Goal: Task Accomplishment & Management: Use online tool/utility

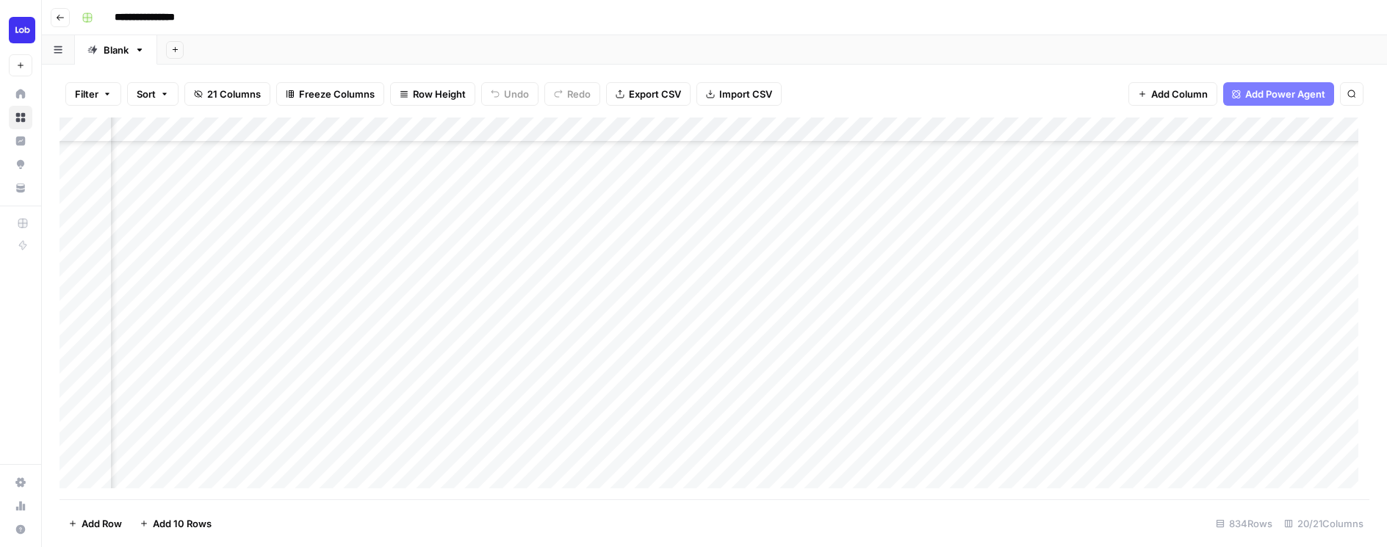
scroll to position [3154, 0]
click at [773, 279] on div "Add Column" at bounding box center [715, 309] width 1310 height 382
click at [530, 302] on div "Add Column" at bounding box center [715, 309] width 1310 height 382
click at [838, 299] on div "Add Column" at bounding box center [715, 309] width 1310 height 382
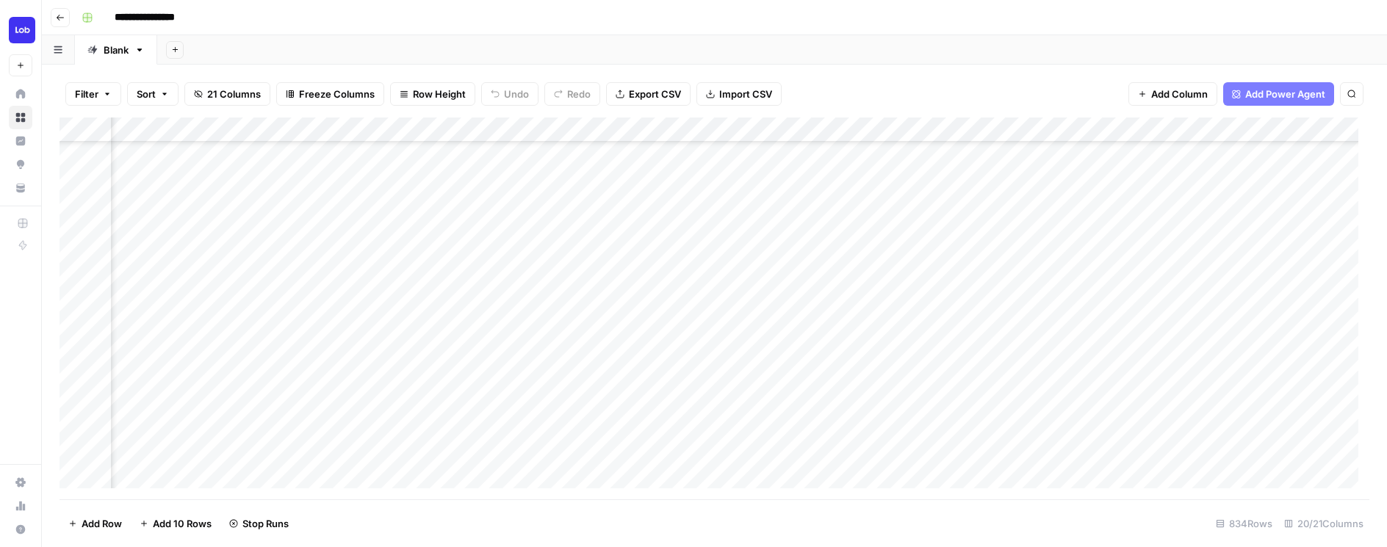
click at [575, 324] on div "Add Column" at bounding box center [715, 309] width 1310 height 382
click at [1242, 300] on div "Add Column" at bounding box center [715, 309] width 1310 height 382
click at [1207, 278] on div "Add Column" at bounding box center [715, 309] width 1310 height 382
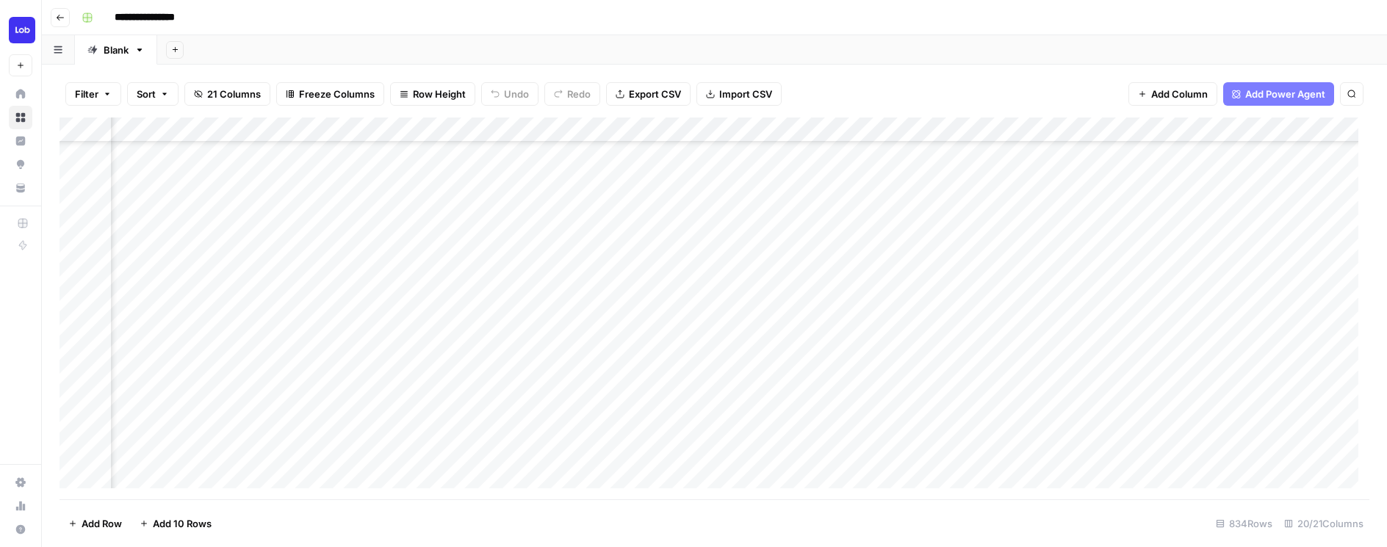
click at [1079, 84] on div "Filter Sort 21 Columns Freeze Columns Row Height Undo Redo Export CSV Import CS…" at bounding box center [715, 94] width 1310 height 47
click at [363, 324] on div "Add Column" at bounding box center [715, 309] width 1310 height 382
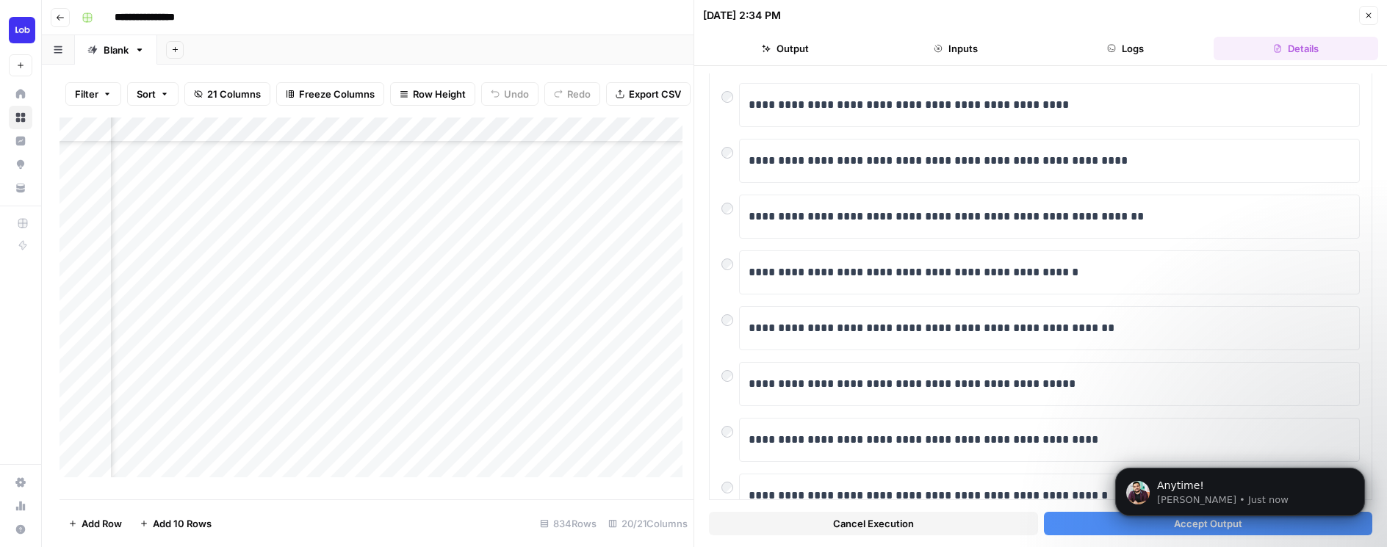
scroll to position [151, 0]
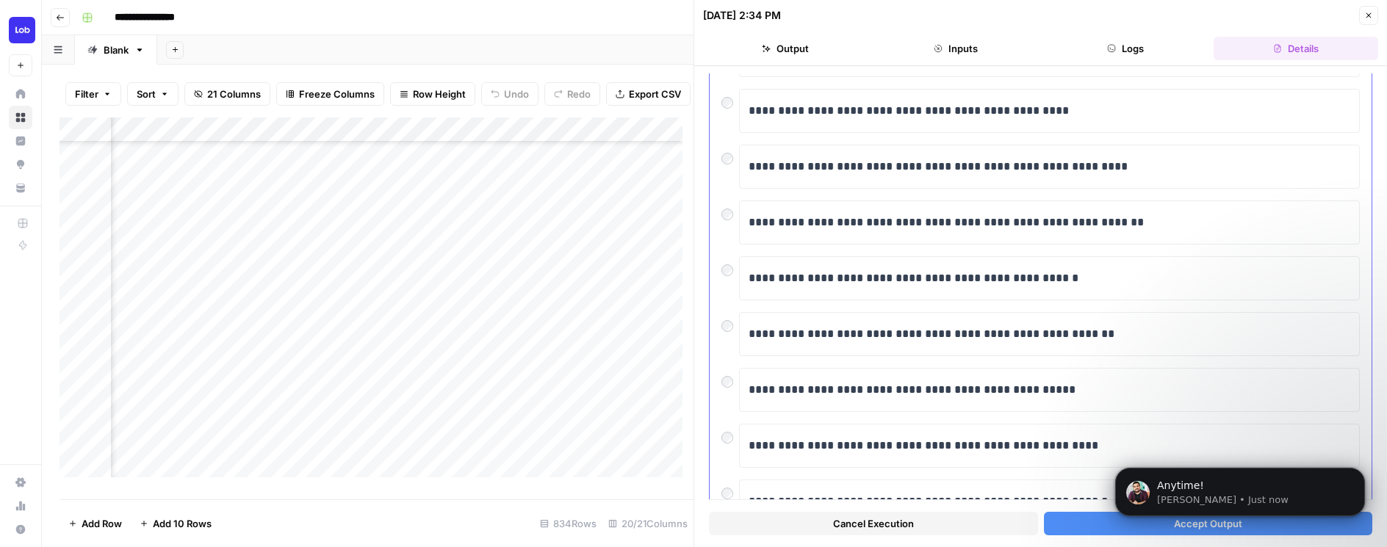
click at [727, 206] on div at bounding box center [731, 211] width 18 height 21
click at [1095, 527] on html "Anytime! [PERSON_NAME] • Just now" at bounding box center [1240, 488] width 294 height 103
click at [1077, 523] on button "Accept Output" at bounding box center [1208, 524] width 329 height 24
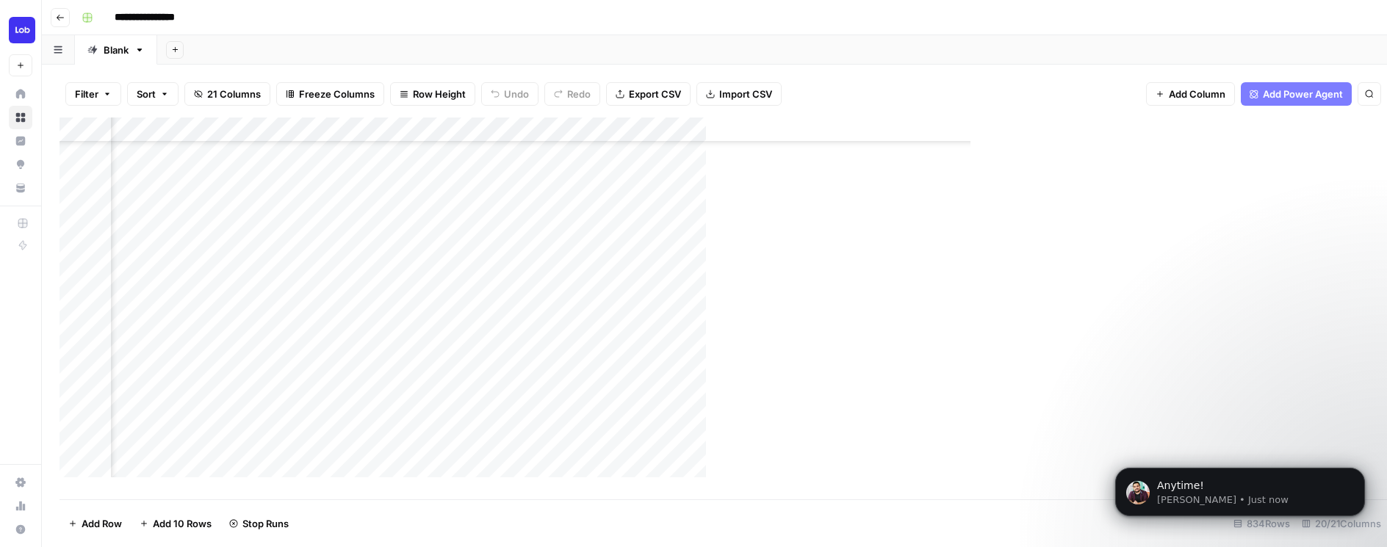
scroll to position [3198, 0]
